Goal: Information Seeking & Learning: Learn about a topic

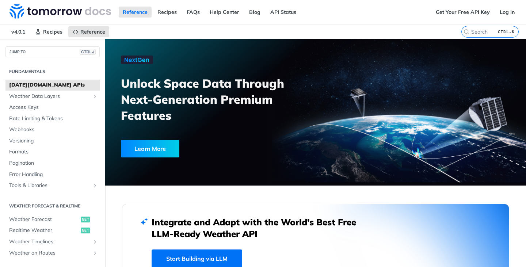
scroll to position [135, 0]
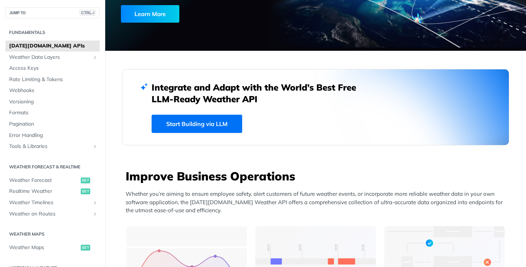
click at [195, 121] on link "Start Building via LLM" at bounding box center [197, 124] width 91 height 18
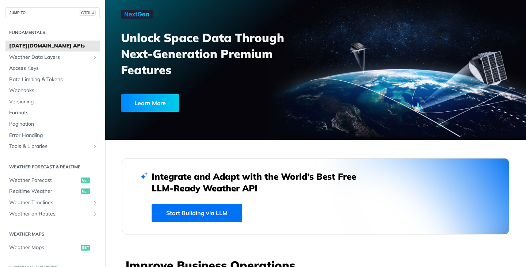
scroll to position [0, 0]
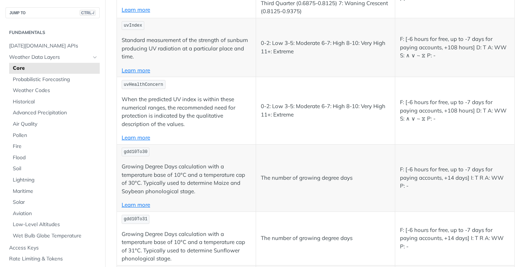
scroll to position [3183, 0]
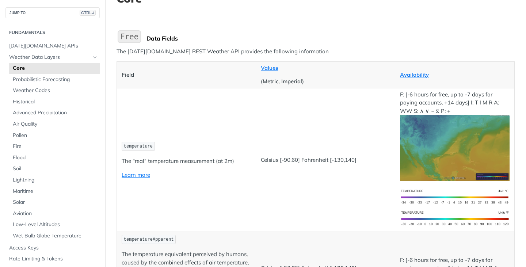
scroll to position [0, 0]
